Goal: Task Accomplishment & Management: Manage account settings

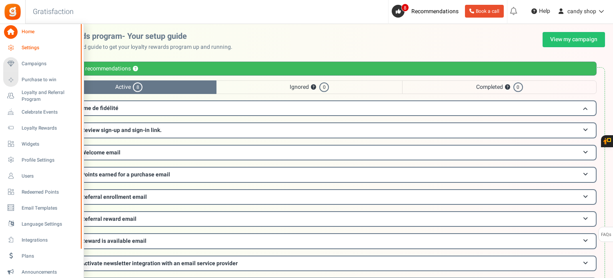
click at [6, 48] on icon at bounding box center [11, 48] width 14 height 14
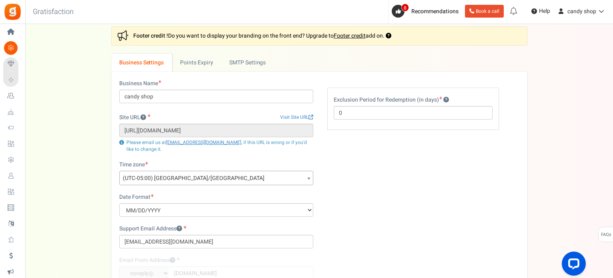
scroll to position [40, 0]
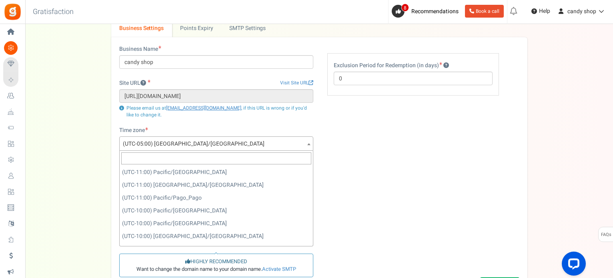
click at [224, 147] on span "(UTC-05:00) [GEOGRAPHIC_DATA]/[GEOGRAPHIC_DATA]" at bounding box center [216, 144] width 193 height 14
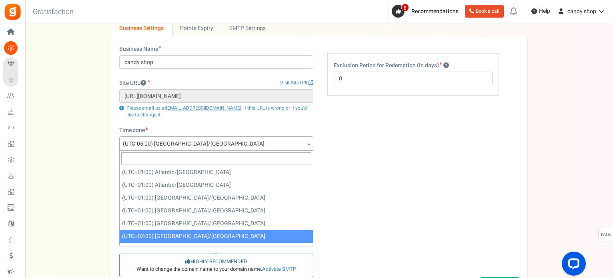
select select "Europe/[GEOGRAPHIC_DATA]"
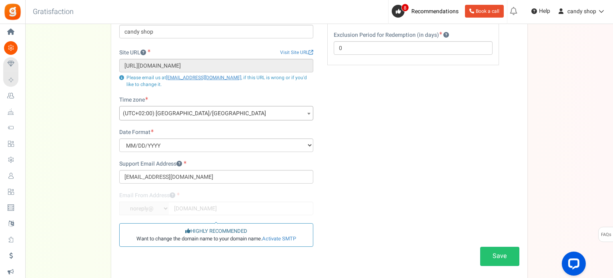
scroll to position [80, 0]
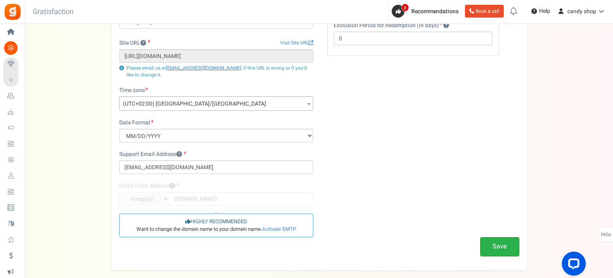
click at [498, 244] on button "Save" at bounding box center [499, 246] width 39 height 19
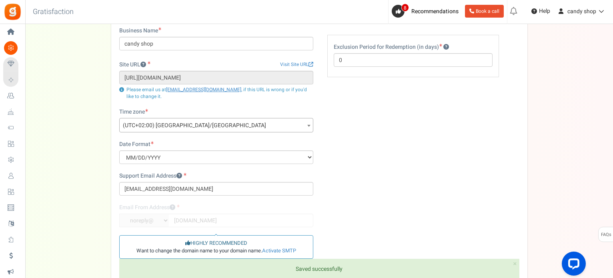
scroll to position [0, 0]
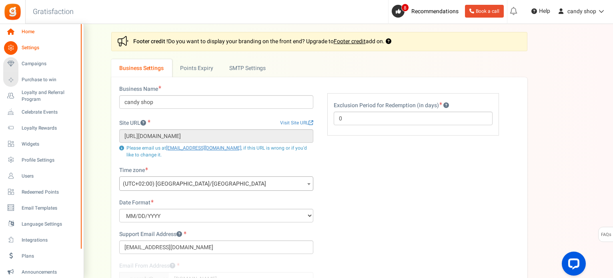
click at [25, 35] on span "Home" at bounding box center [50, 31] width 56 height 7
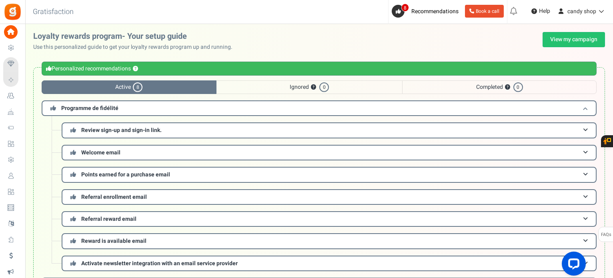
click at [128, 110] on h3 "Programme de fidélité" at bounding box center [319, 108] width 555 height 16
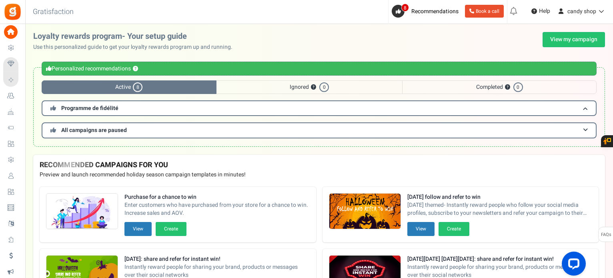
click at [133, 89] on span "Active 8" at bounding box center [129, 87] width 175 height 14
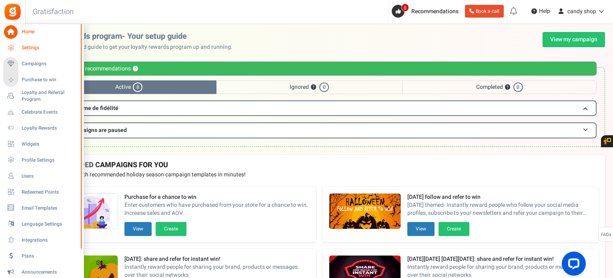
click at [26, 52] on link "Settings" at bounding box center [41, 48] width 77 height 14
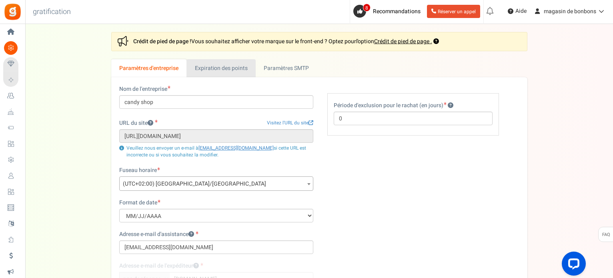
click at [224, 68] on font "Expiration des points" at bounding box center [221, 68] width 53 height 8
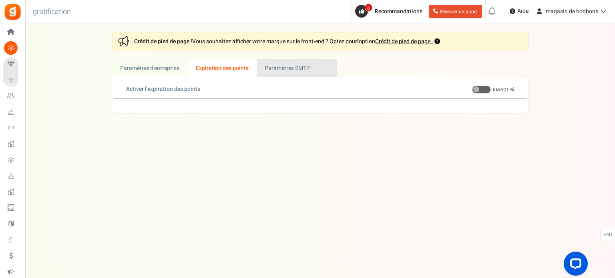
click at [266, 67] on font "Paramètres SMTP" at bounding box center [286, 68] width 45 height 8
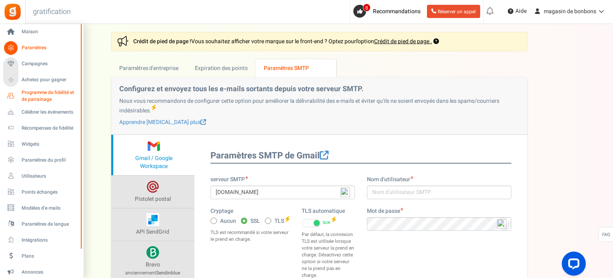
click at [43, 94] on font "Programme de fidélité et de parrainage" at bounding box center [48, 96] width 52 height 14
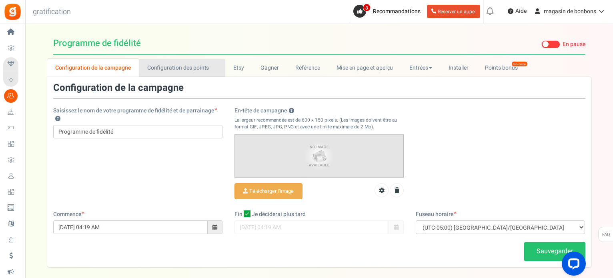
click at [168, 71] on font "Configuration des points" at bounding box center [178, 68] width 62 height 8
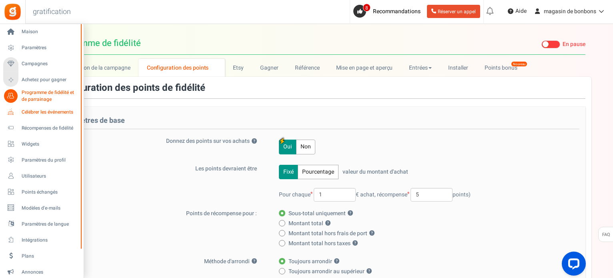
click at [20, 113] on link "Célébrer les événements" at bounding box center [41, 112] width 77 height 14
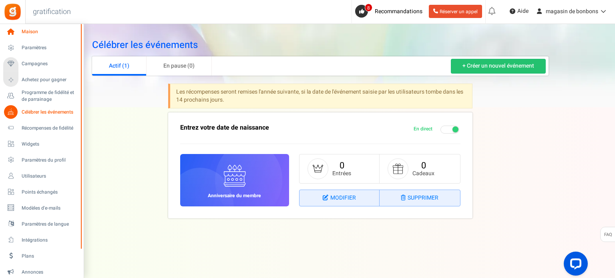
click at [20, 32] on link "Maison" at bounding box center [41, 32] width 77 height 14
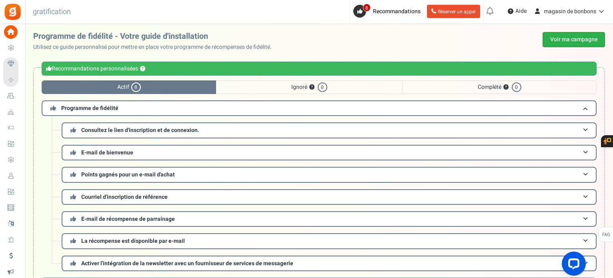
click at [560, 38] on font "Voir ma campagne" at bounding box center [573, 39] width 47 height 8
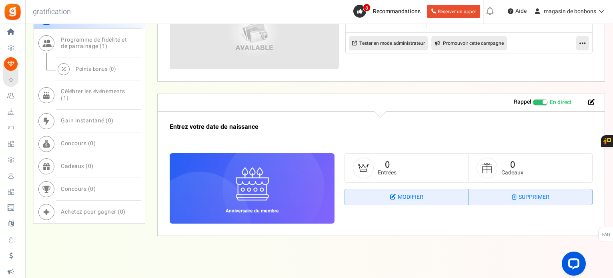
scroll to position [537, 0]
click at [538, 100] on span at bounding box center [540, 102] width 15 height 6
click at [533, 100] on input "En direct Paused" at bounding box center [533, 101] width 0 height 5
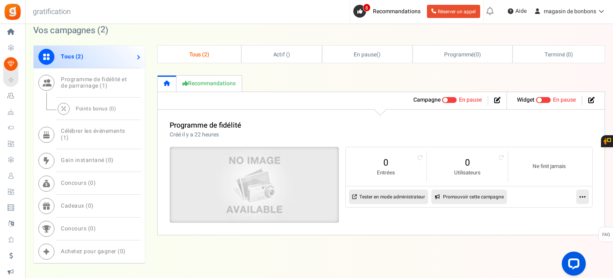
scroll to position [384, 0]
click at [243, 160] on img at bounding box center [254, 184] width 254 height 114
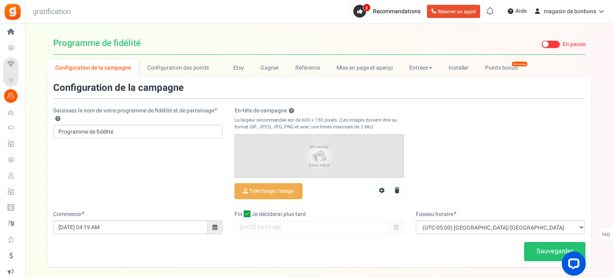
click at [10, 44] on icon at bounding box center [11, 48] width 14 height 14
click at [0, 0] on div at bounding box center [0, 0] width 0 height 0
